Goal: Check status: Check status

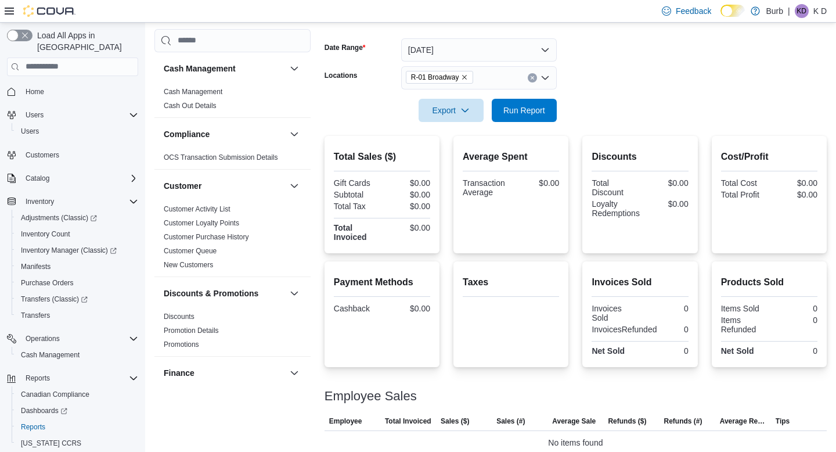
scroll to position [25, 0]
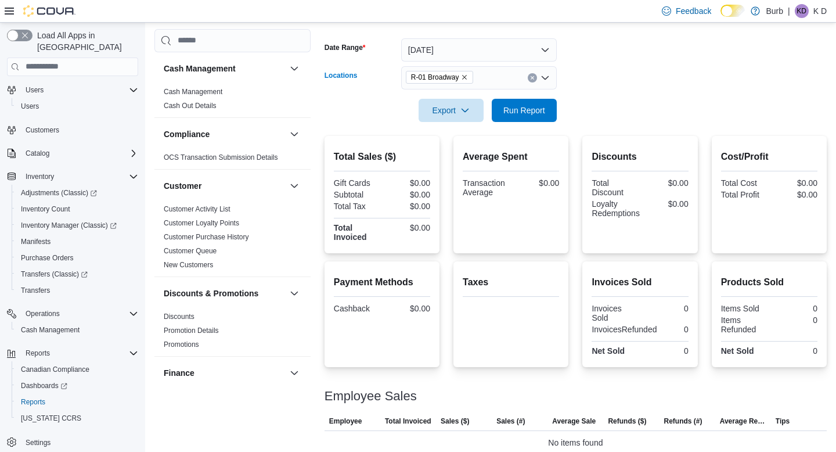
click at [532, 78] on icon "Clear input" at bounding box center [532, 77] width 3 height 3
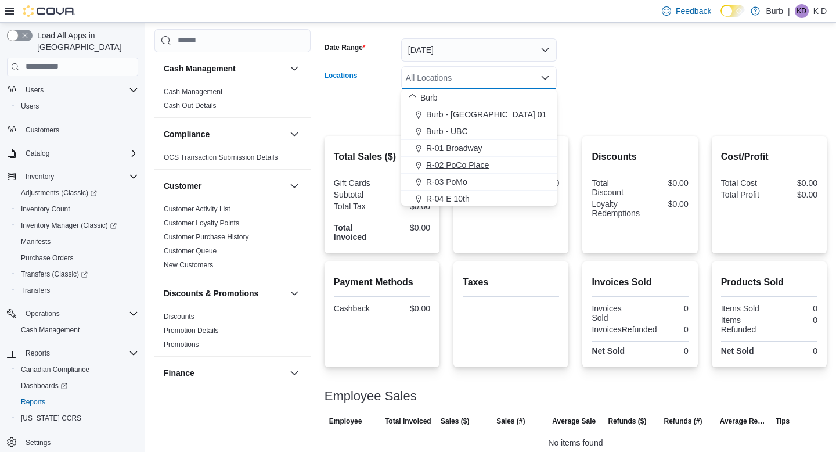
click at [487, 160] on span "R-02 PoCo Place" at bounding box center [457, 165] width 63 height 12
click at [644, 111] on form "Date Range [DATE] Locations R-02 [GEOGRAPHIC_DATA] Combo box. Selected. R-02 [G…" at bounding box center [576, 73] width 502 height 98
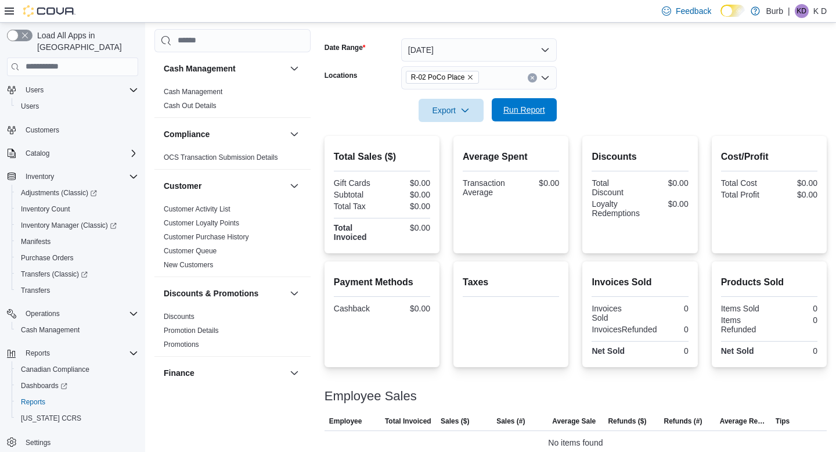
click at [520, 111] on span "Run Report" at bounding box center [524, 110] width 42 height 12
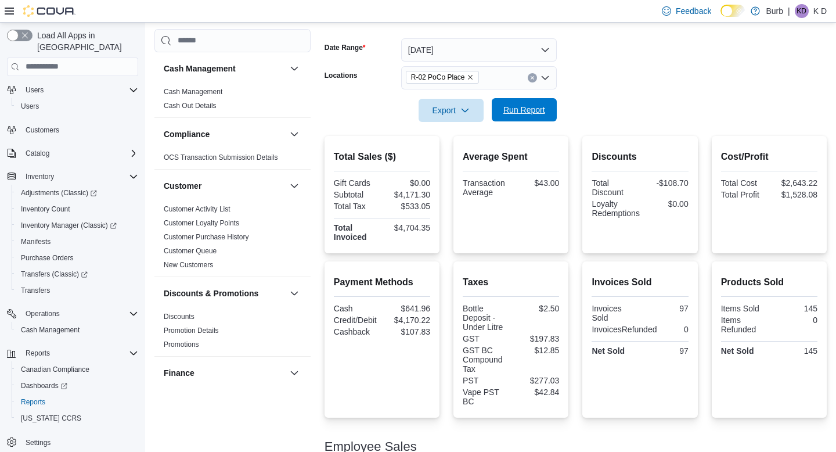
click at [521, 103] on span "Run Report" at bounding box center [524, 109] width 51 height 23
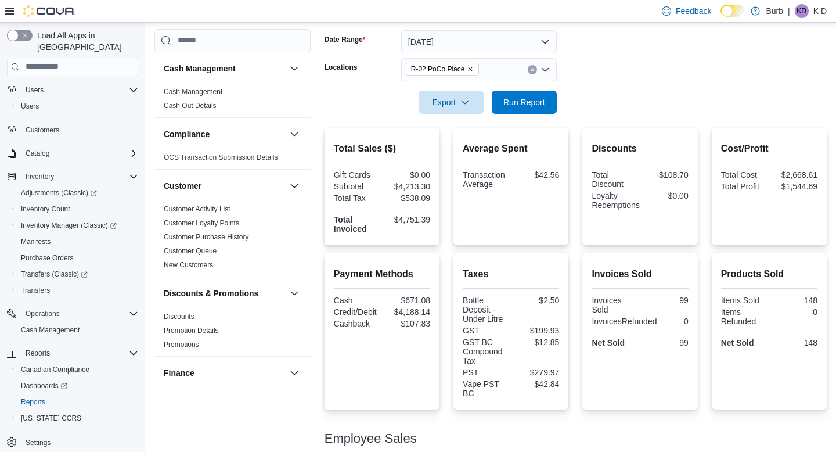
scroll to position [162, 0]
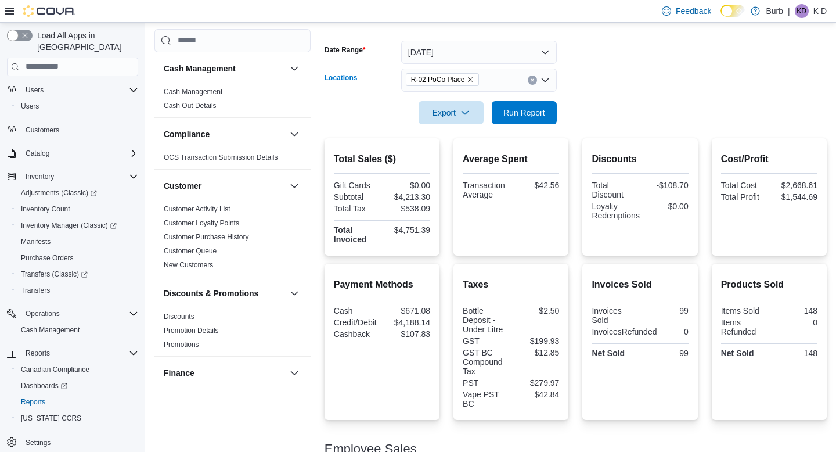
click at [532, 78] on icon "Clear input" at bounding box center [532, 80] width 5 height 5
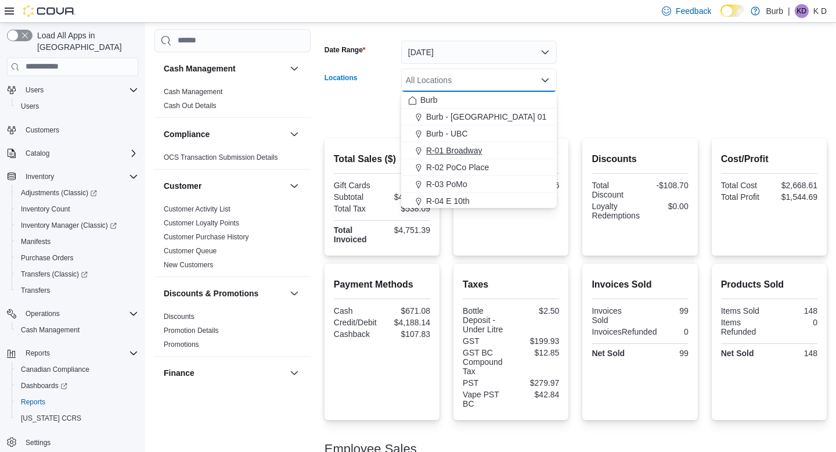
click at [522, 150] on div "R-01 Broadway" at bounding box center [479, 151] width 142 height 12
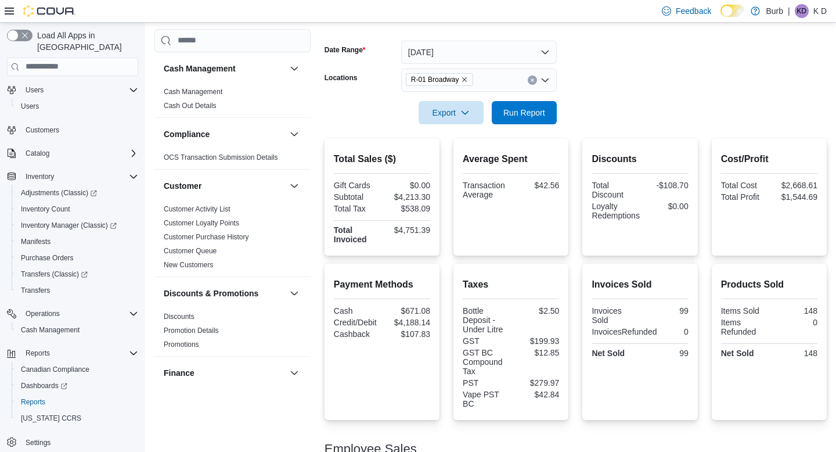
click at [581, 125] on div at bounding box center [576, 131] width 502 height 14
click at [554, 119] on button "Run Report" at bounding box center [524, 111] width 65 height 23
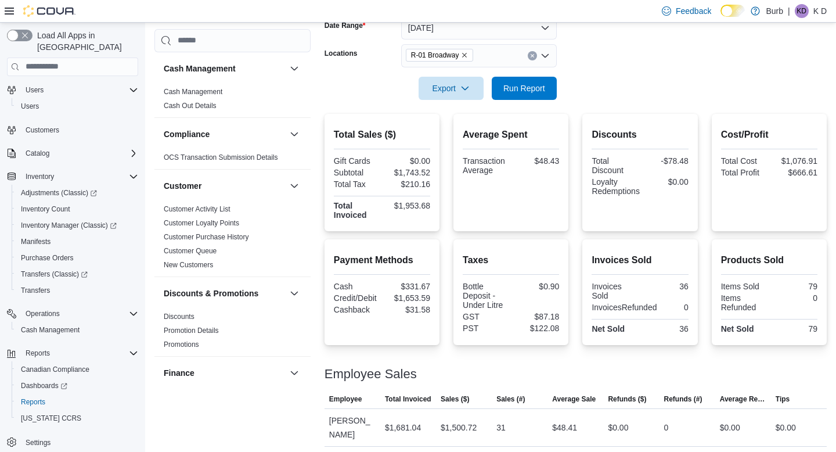
scroll to position [185, 0]
click at [532, 56] on icon "Clear input" at bounding box center [532, 56] width 3 height 3
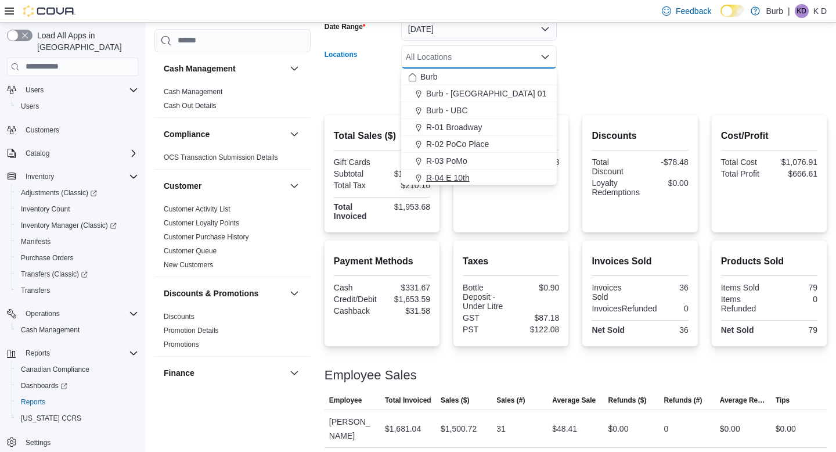
click at [514, 171] on button "R-04 E 10th" at bounding box center [479, 178] width 156 height 17
click at [580, 84] on form "Date Range [DATE] Locations R-04 E 10th Combo box. Selected. R-04 E 10th. Press…" at bounding box center [576, 52] width 502 height 98
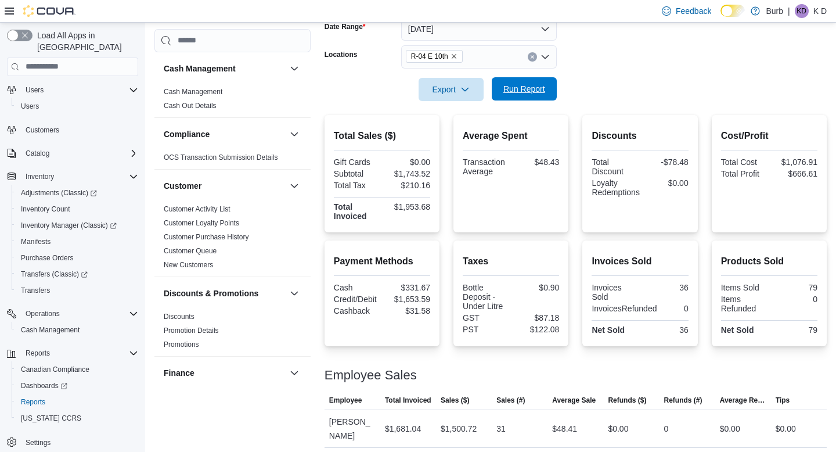
click at [542, 84] on span "Run Report" at bounding box center [524, 89] width 42 height 12
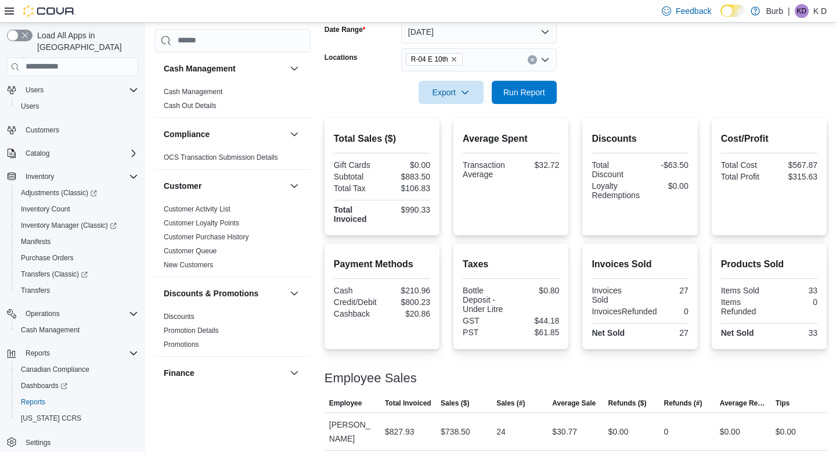
scroll to position [178, 0]
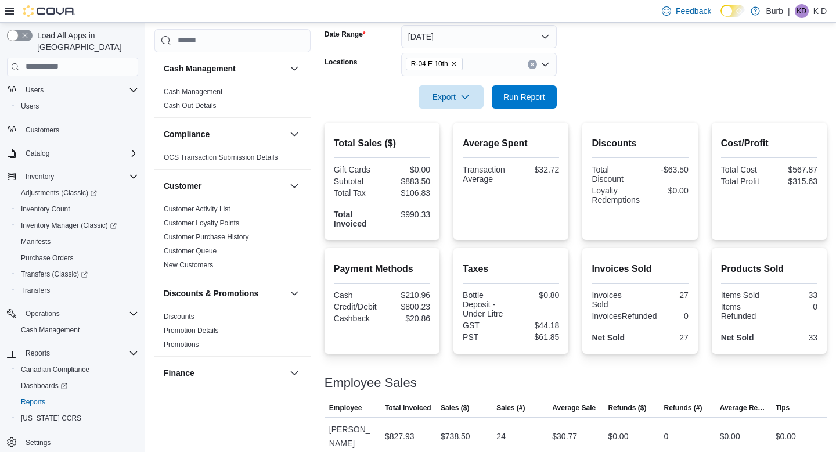
click at [532, 66] on icon "Clear input" at bounding box center [532, 64] width 5 height 5
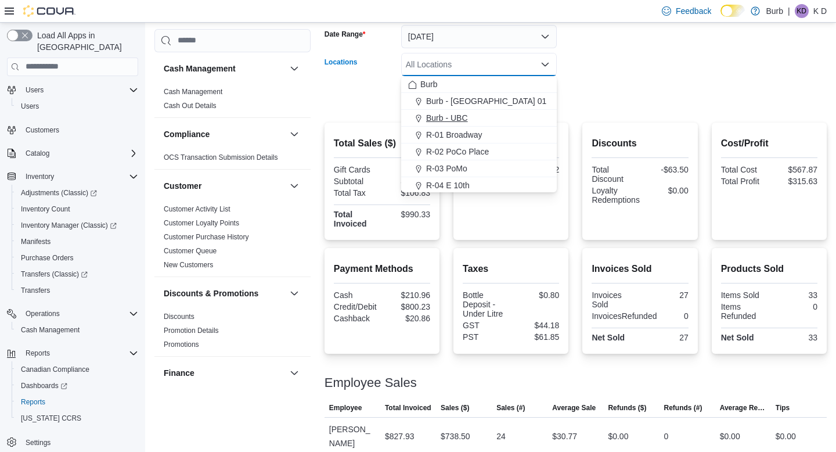
scroll to position [21, 0]
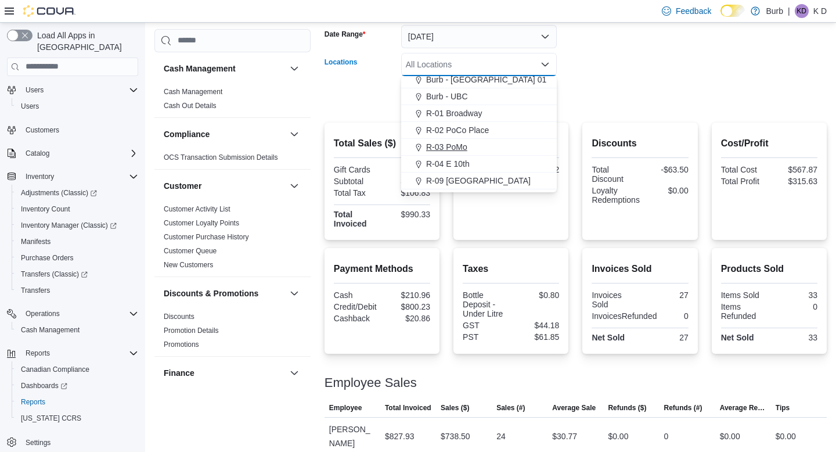
click at [511, 150] on div "R-03 PoMo" at bounding box center [479, 147] width 142 height 12
click at [576, 96] on form "Date Range [DATE] Locations R-03 PoMo Combo box. Selected. R-03 PoMo. Press Bac…" at bounding box center [576, 60] width 502 height 98
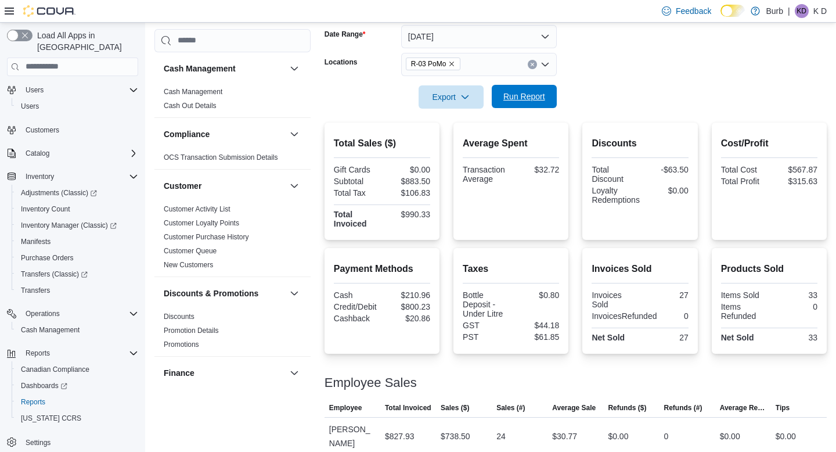
click at [529, 102] on span "Run Report" at bounding box center [524, 96] width 51 height 23
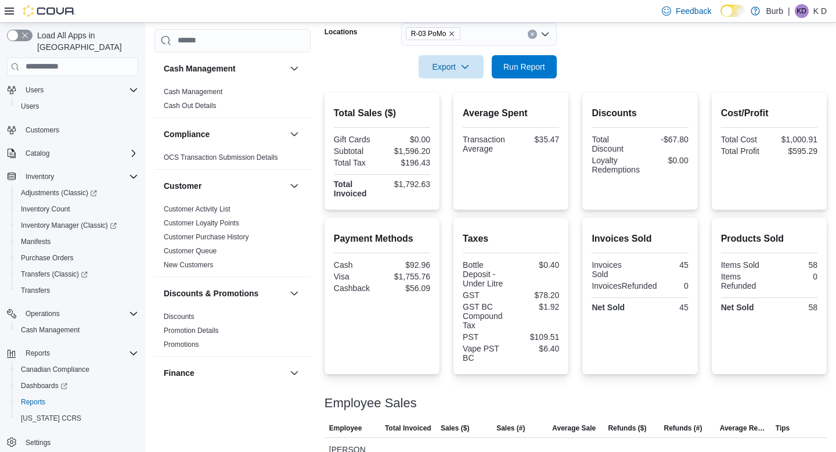
scroll to position [207, 0]
click at [534, 37] on button "Clear input" at bounding box center [532, 35] width 9 height 9
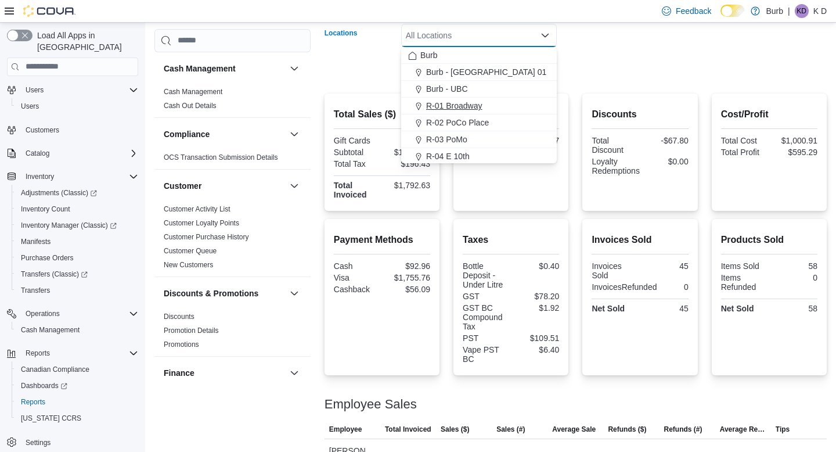
scroll to position [38, 0]
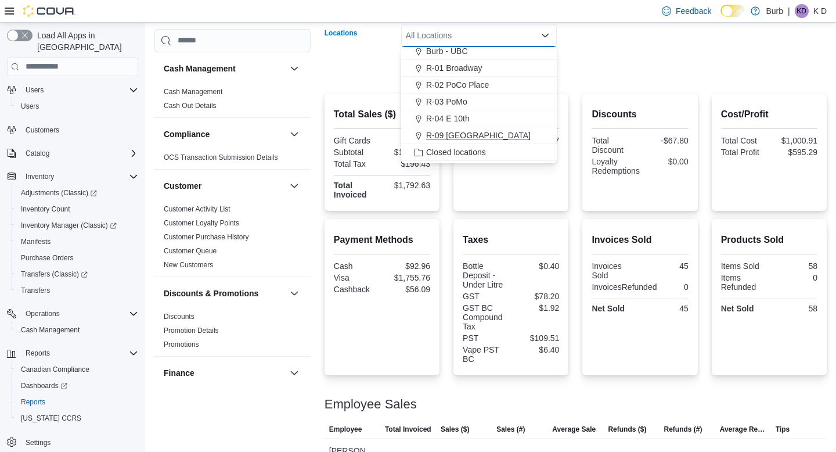
click at [507, 137] on div "R-09 [GEOGRAPHIC_DATA]" at bounding box center [479, 135] width 142 height 12
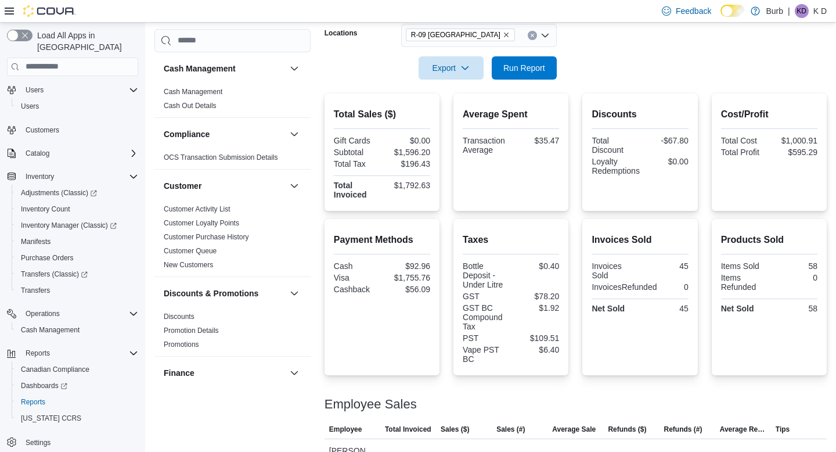
click at [588, 72] on form "Date Range [DATE] Locations R-09 [GEOGRAPHIC_DATA] Export Run Report" at bounding box center [576, 31] width 502 height 98
click at [553, 71] on button "Run Report" at bounding box center [524, 67] width 65 height 23
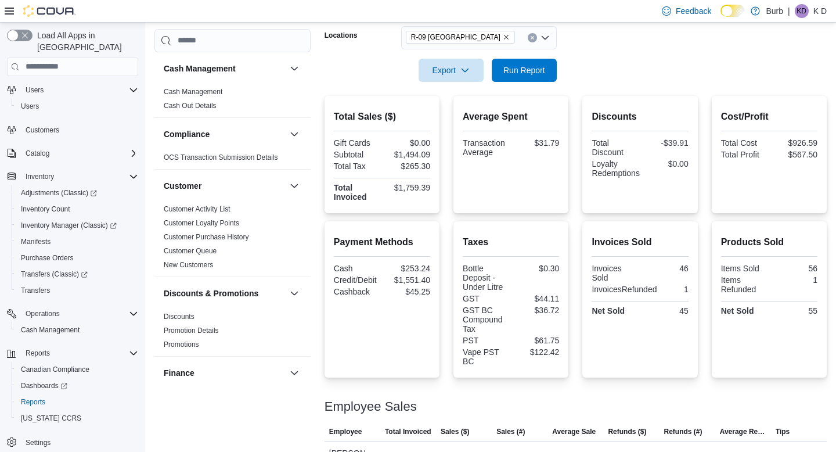
scroll to position [201, 0]
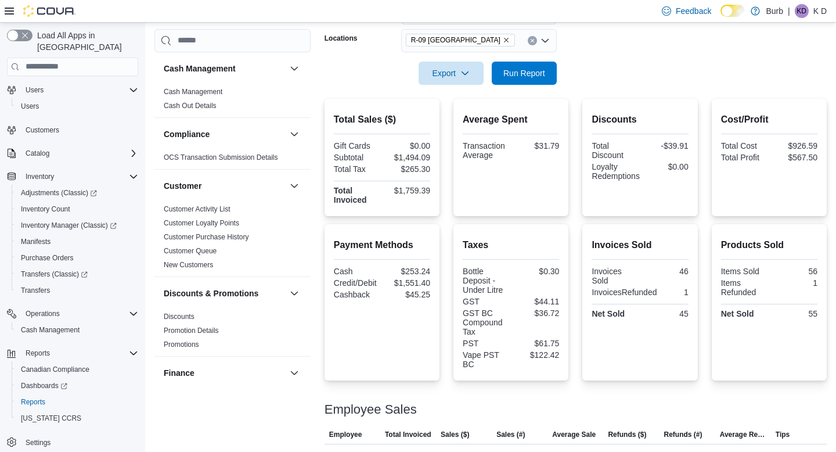
click at [532, 36] on button "Clear input" at bounding box center [532, 40] width 9 height 9
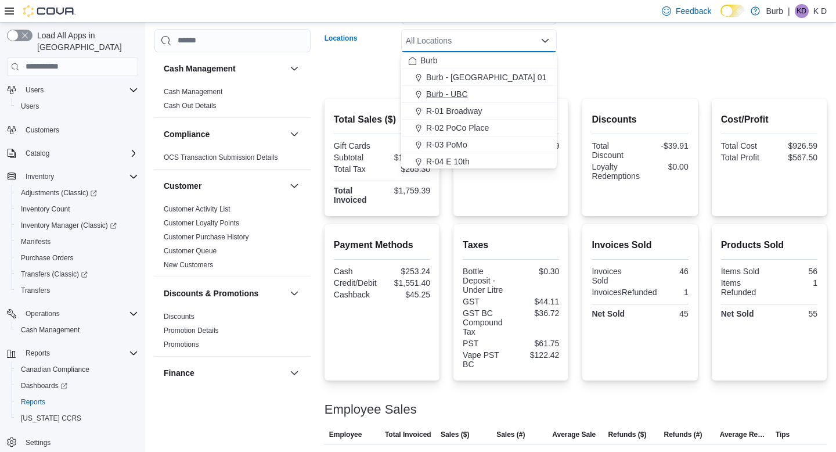
click at [532, 90] on div "Burb - UBC" at bounding box center [479, 94] width 142 height 12
drag, startPoint x: 574, startPoint y: 64, endPoint x: 557, endPoint y: 64, distance: 16.8
click at [570, 64] on form "Date Range [DATE] Locations Burb - [GEOGRAPHIC_DATA] Combo box. Selected. Burb …" at bounding box center [576, 36] width 502 height 98
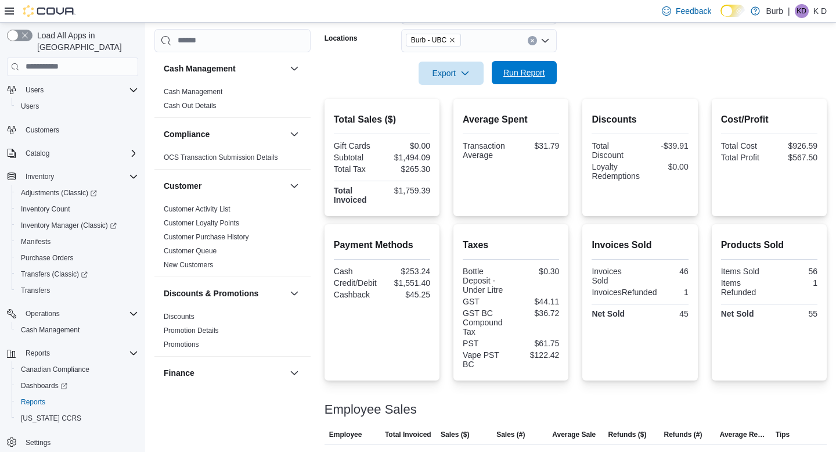
click at [554, 64] on button "Run Report" at bounding box center [524, 72] width 65 height 23
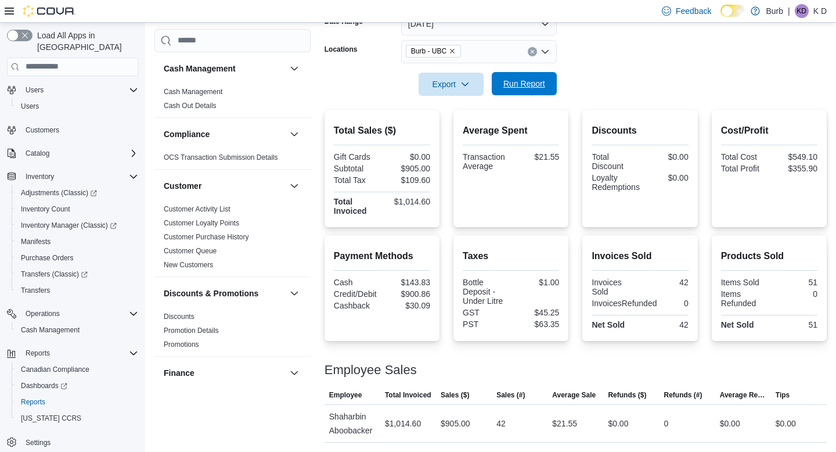
scroll to position [190, 0]
click at [532, 51] on icon "Clear input" at bounding box center [532, 51] width 5 height 5
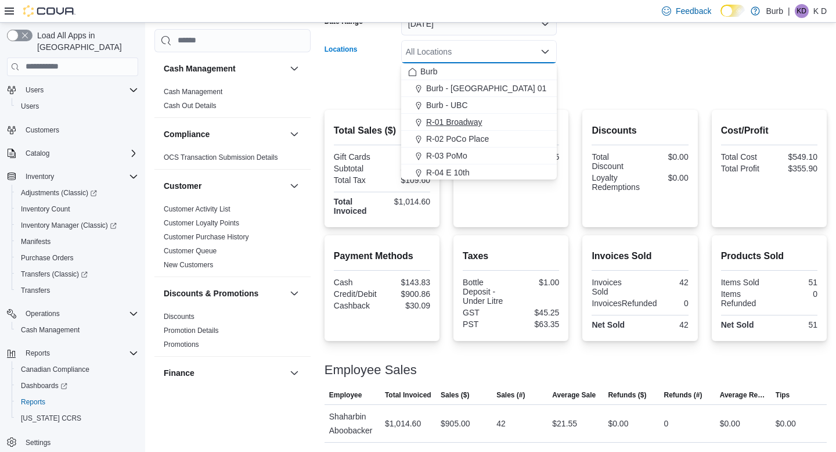
click at [532, 126] on div "R-01 Broadway" at bounding box center [479, 122] width 142 height 12
click at [467, 50] on icon "Remove R-01 Broadway from selection in this group" at bounding box center [465, 51] width 5 height 5
click at [499, 139] on div "R-02 PoCo Place" at bounding box center [479, 139] width 142 height 12
click at [604, 78] on form "Date Range [DATE] Locations R-02 [GEOGRAPHIC_DATA] Combo box. Selected. R-02 [G…" at bounding box center [576, 47] width 502 height 98
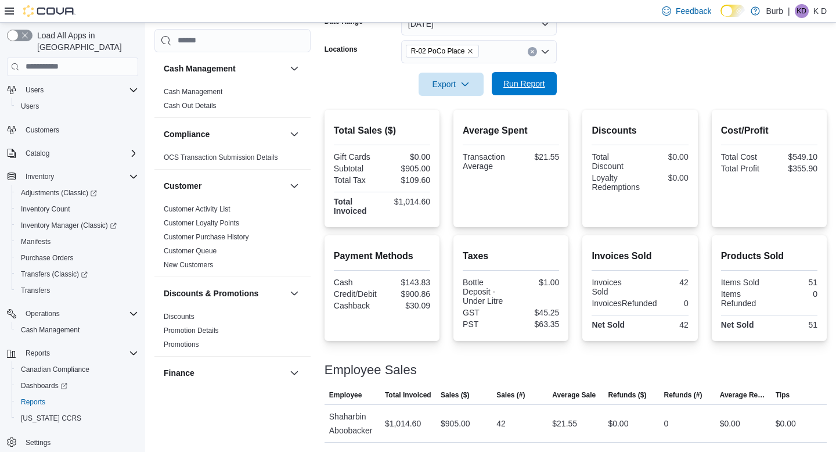
click at [547, 85] on span "Run Report" at bounding box center [524, 83] width 51 height 23
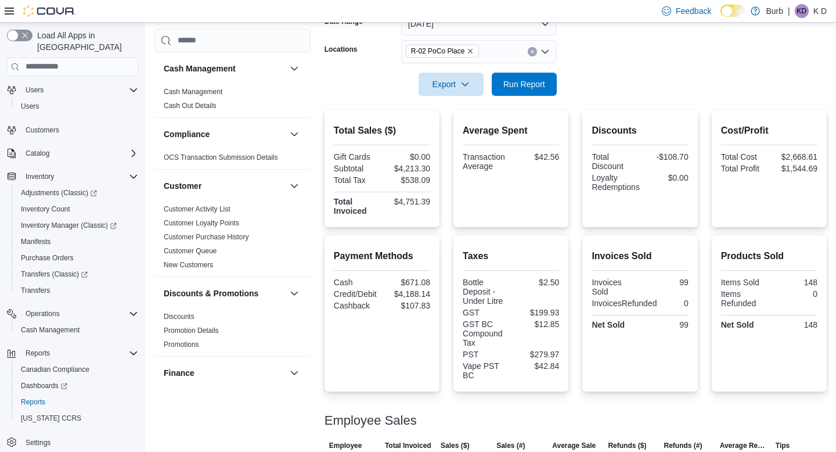
scroll to position [251, 0]
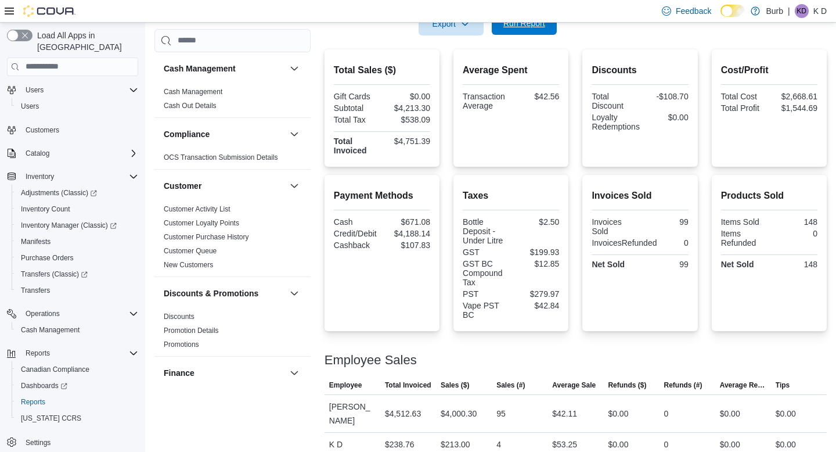
click at [546, 34] on span "Run Report" at bounding box center [524, 23] width 51 height 23
click at [538, 34] on span "Run Report" at bounding box center [524, 23] width 51 height 23
click at [571, 196] on div "Payment Methods Cash $671.08 Credit/Debit $4,282.42 Cashback $112.31 Taxes Bott…" at bounding box center [576, 253] width 502 height 156
click at [517, 26] on span "Run Report" at bounding box center [524, 23] width 42 height 12
